Goal: Communication & Community: Answer question/provide support

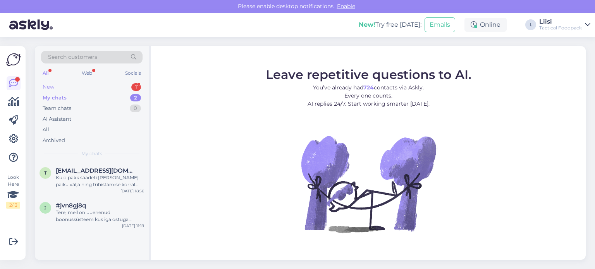
click at [81, 87] on div "New 1" at bounding box center [92, 87] width 102 height 11
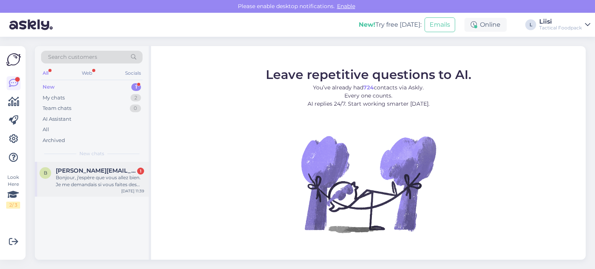
click at [91, 172] on span "[PERSON_NAME][EMAIL_ADDRESS][DOMAIN_NAME]" at bounding box center [96, 170] width 81 height 7
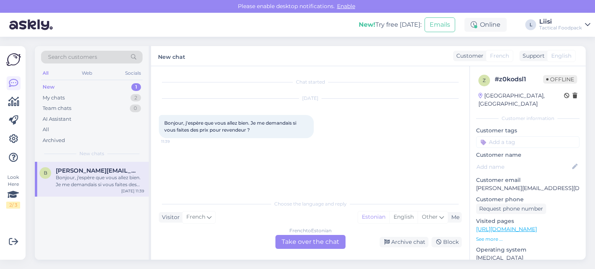
click at [320, 243] on div "French to Estonian Take over the chat" at bounding box center [311, 242] width 70 height 14
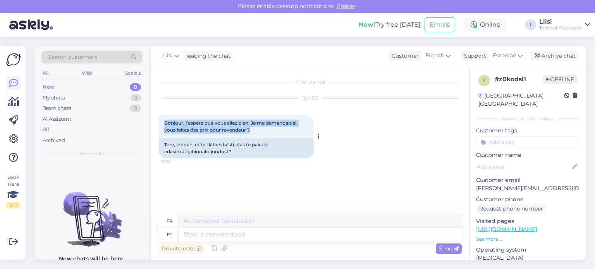
drag, startPoint x: 254, startPoint y: 133, endPoint x: 162, endPoint y: 124, distance: 92.3
click at [162, 124] on div "Bonjour, j'espère que vous allez bien. Je me demandais si vous faites des prix …" at bounding box center [236, 126] width 155 height 23
copy span "Bonjour, j'espère que vous allez bien. Je me demandais si vous faites des prix …"
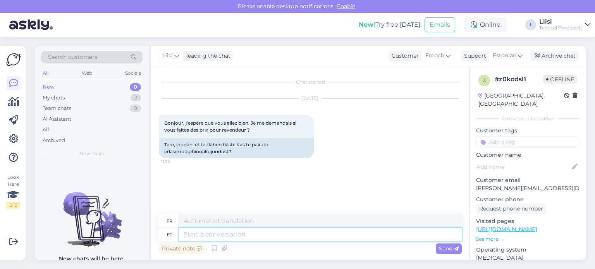
click at [207, 233] on textarea at bounding box center [320, 234] width 283 height 13
type textarea "H"
type textarea "Tere!"
type textarea "Bonjour!"
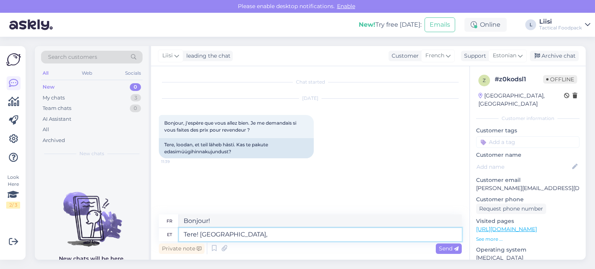
type textarea "Tere! [GEOGRAPHIC_DATA],"
type textarea "Bonjour! [GEOGRAPHIC_DATA],"
type textarea "Tere! Jah, palun"
type textarea "Bonjour ! Oui, s'il vous plaît."
type textarea "Tere! Jah, palun kirjutage r"
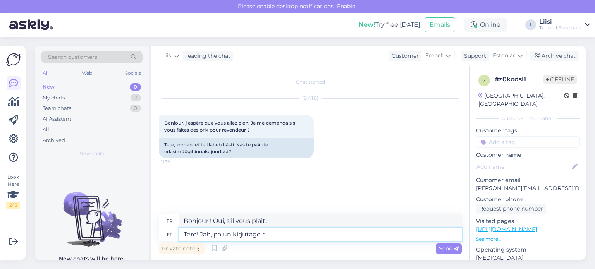
type textarea "Bonjour ! Oui, écrivez s'il vous plaît"
type textarea "Tere! Jah, palun kirjutage remi@tacticalfoodp"
type textarea "Bonjour ! Oui, veuillez écrire à remi@tacticalfood."
type textarea "Tere! Jah, palun kirjutage [EMAIL_ADDRESS][DOMAIN_NAME]"
type textarea "Bonjour ! Oui, veuillez écrire [EMAIL_ADDRESS][DOMAIN_NAME]"
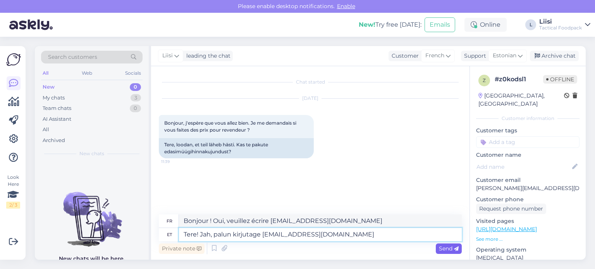
type textarea "Tere! Jah, palun kirjutage [EMAIL_ADDRESS][DOMAIN_NAME]"
click at [451, 248] on span "Send" at bounding box center [449, 248] width 20 height 7
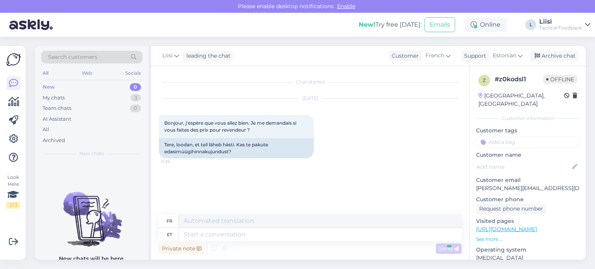
scroll to position [5, 0]
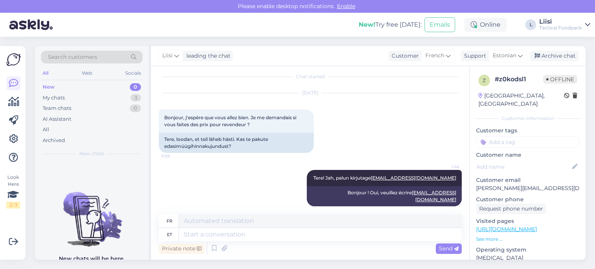
click at [364, 243] on div "Private note Send" at bounding box center [310, 248] width 303 height 15
